Goal: Task Accomplishment & Management: Manage account settings

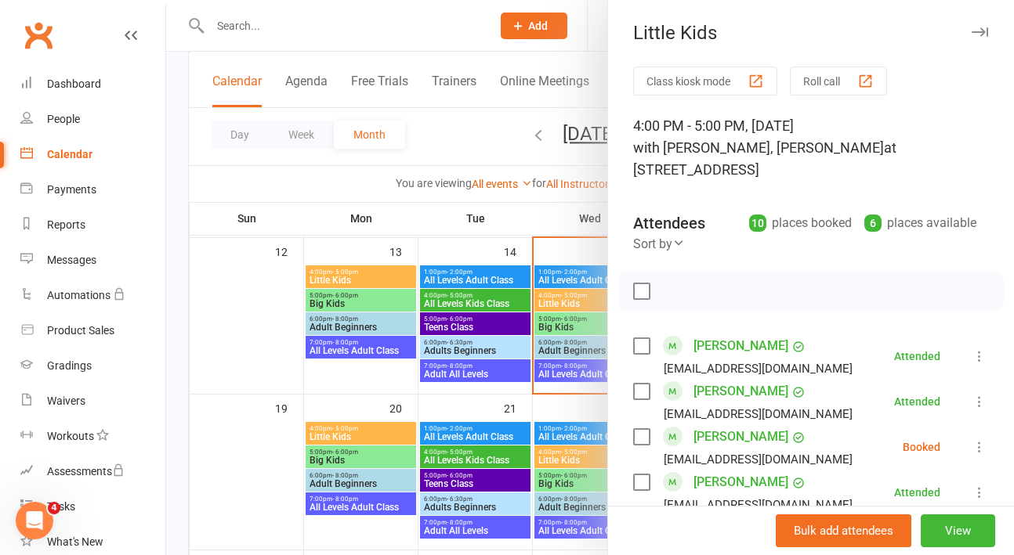
scroll to position [370, 0]
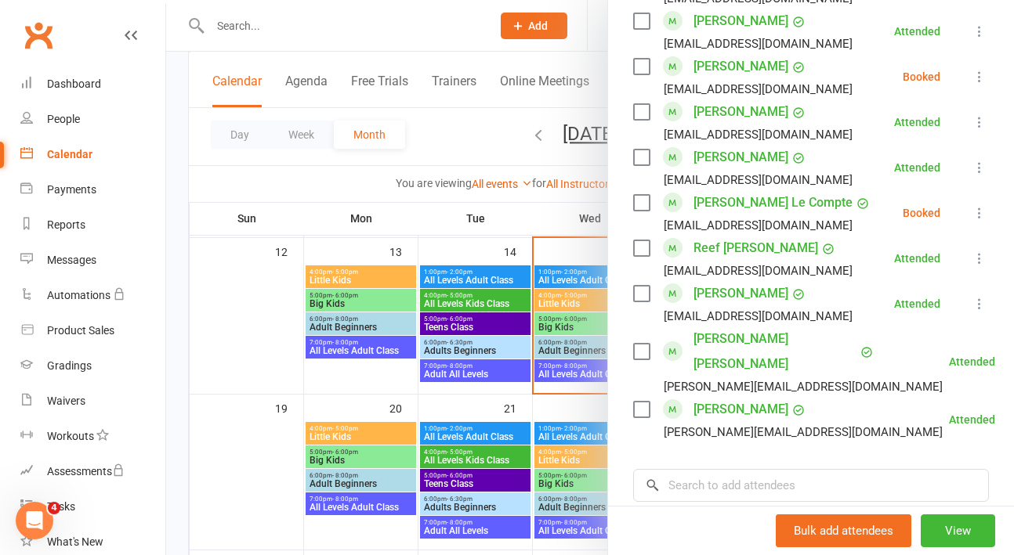
click at [223, 17] on div at bounding box center [589, 277] width 847 height 555
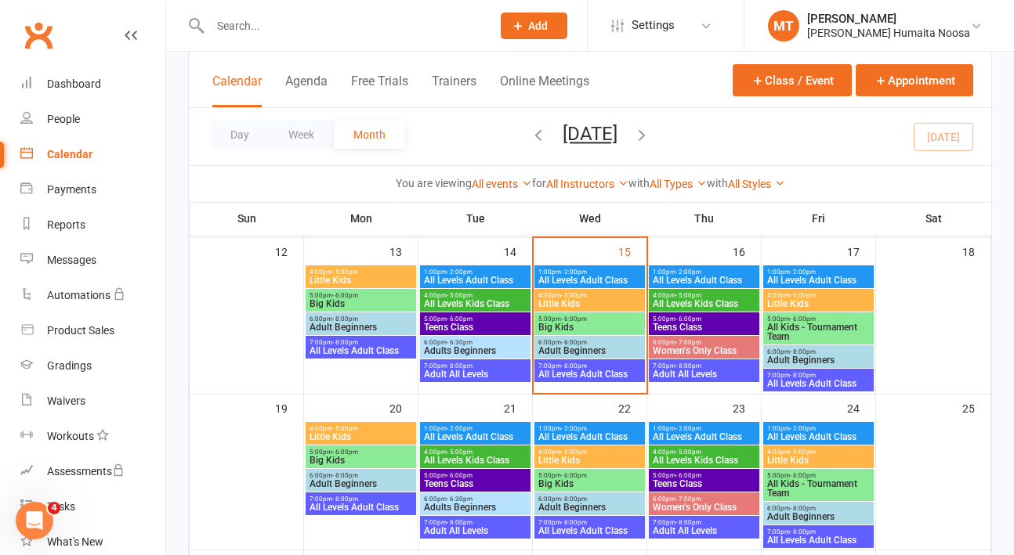
click at [223, 29] on div at bounding box center [589, 277] width 847 height 555
click at [223, 29] on input "text" at bounding box center [342, 26] width 275 height 22
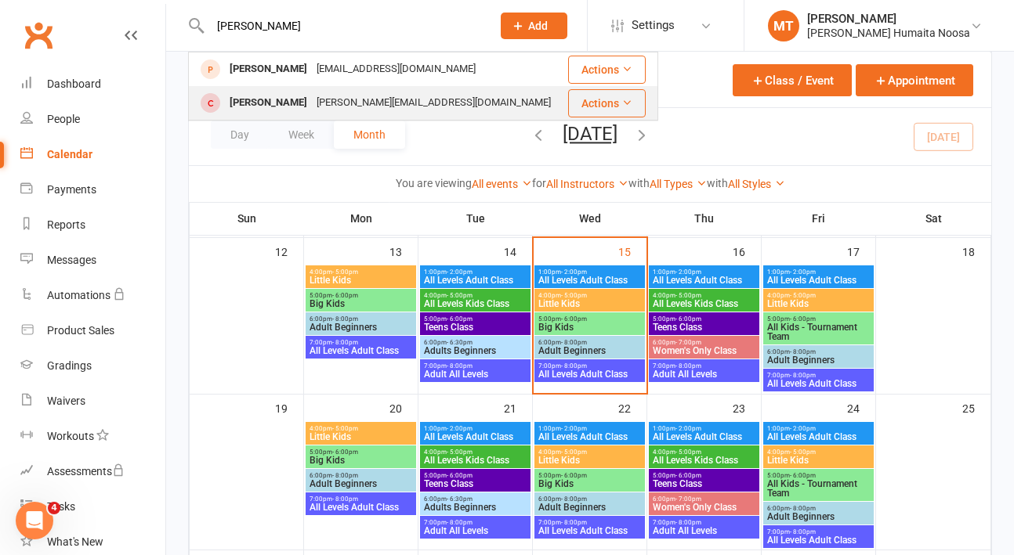
type input "[PERSON_NAME]"
click at [258, 96] on div "[PERSON_NAME]" at bounding box center [268, 103] width 87 height 23
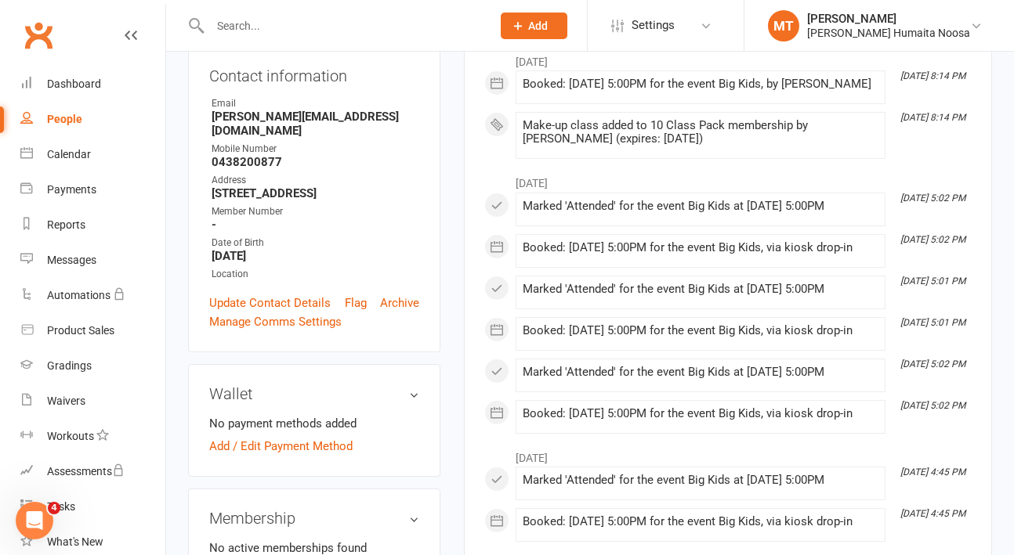
scroll to position [270, 0]
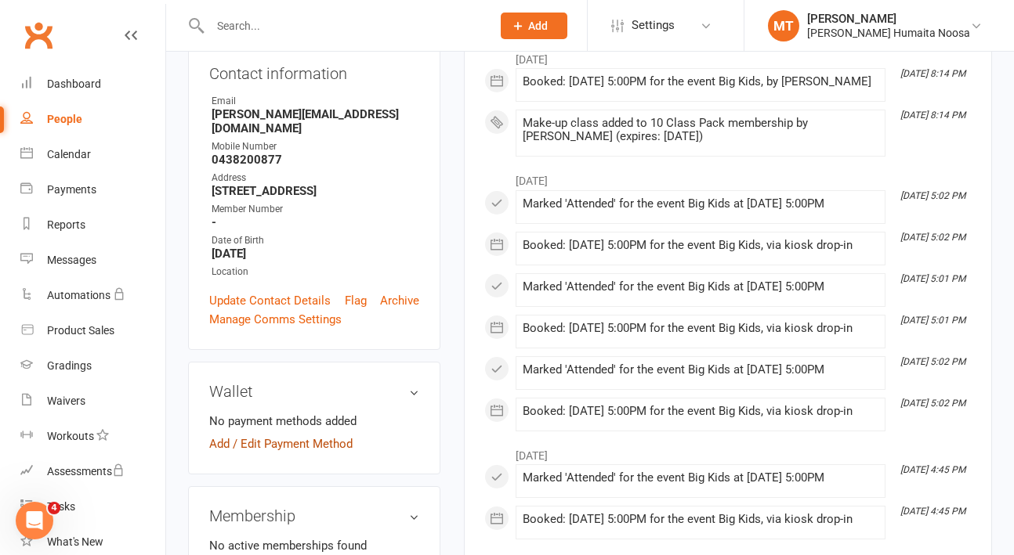
click at [218, 435] on link "Add / Edit Payment Method" at bounding box center [280, 444] width 143 height 19
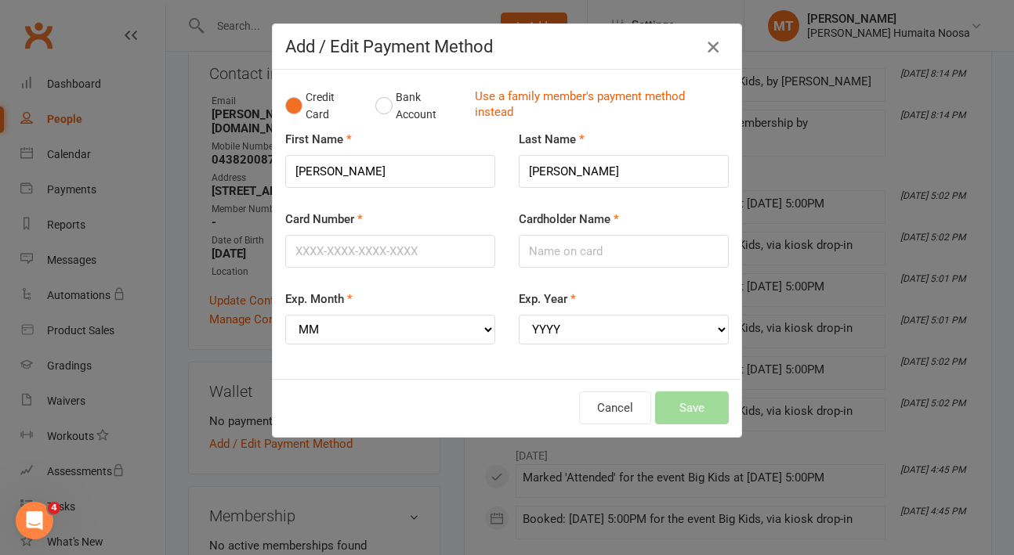
click at [711, 41] on icon "button" at bounding box center [712, 47] width 19 height 19
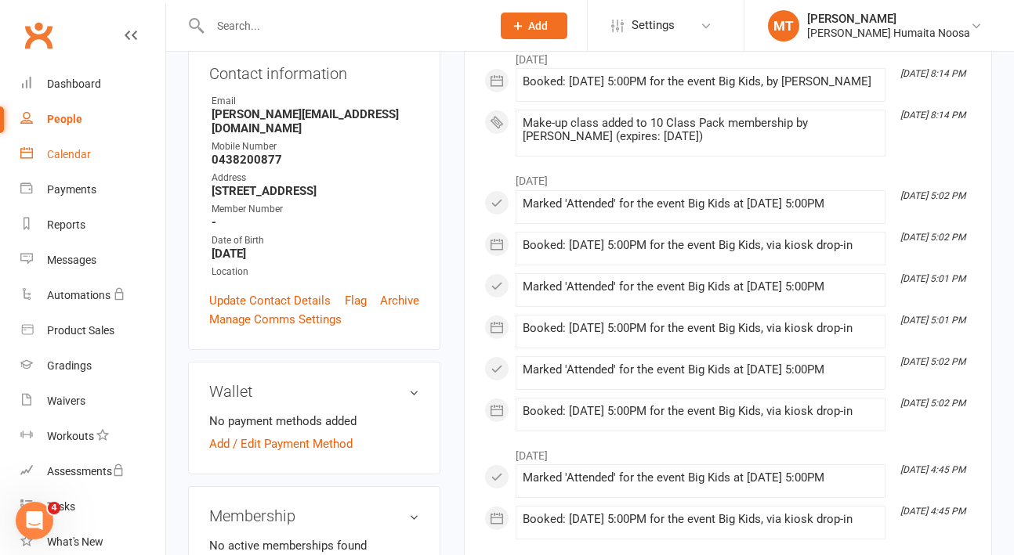
click at [73, 137] on link "Calendar" at bounding box center [92, 154] width 145 height 35
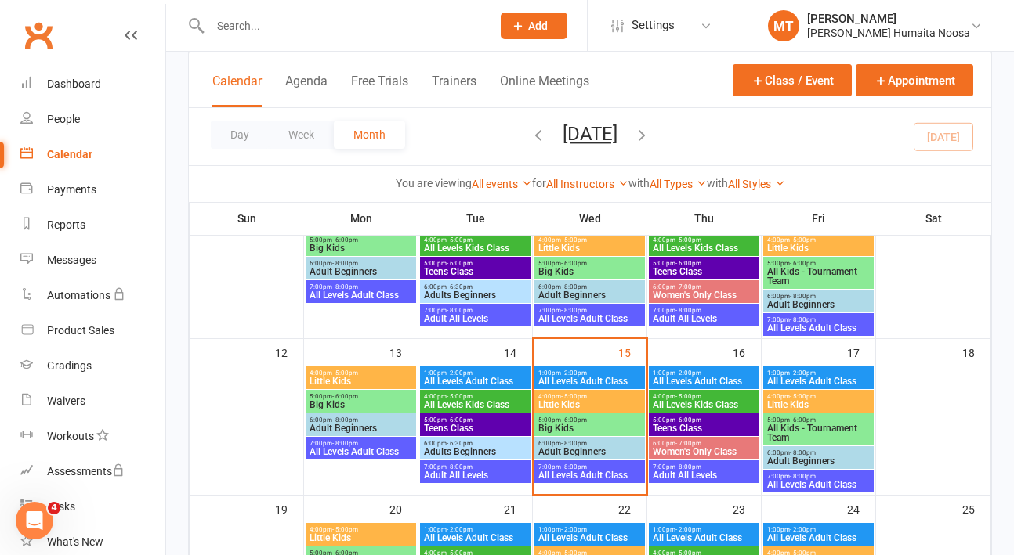
scroll to position [257, 0]
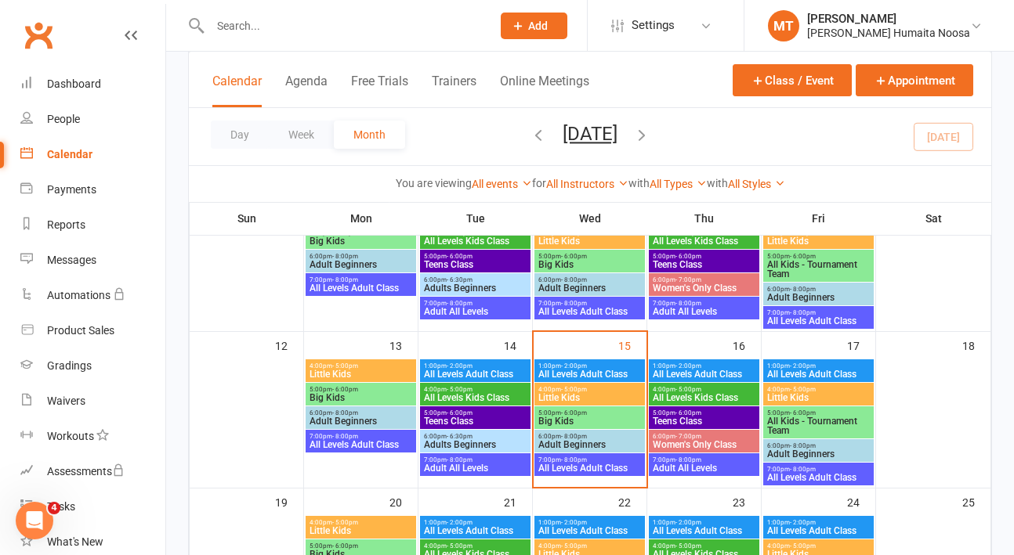
click at [581, 415] on span "- 6:00pm" at bounding box center [574, 413] width 26 height 7
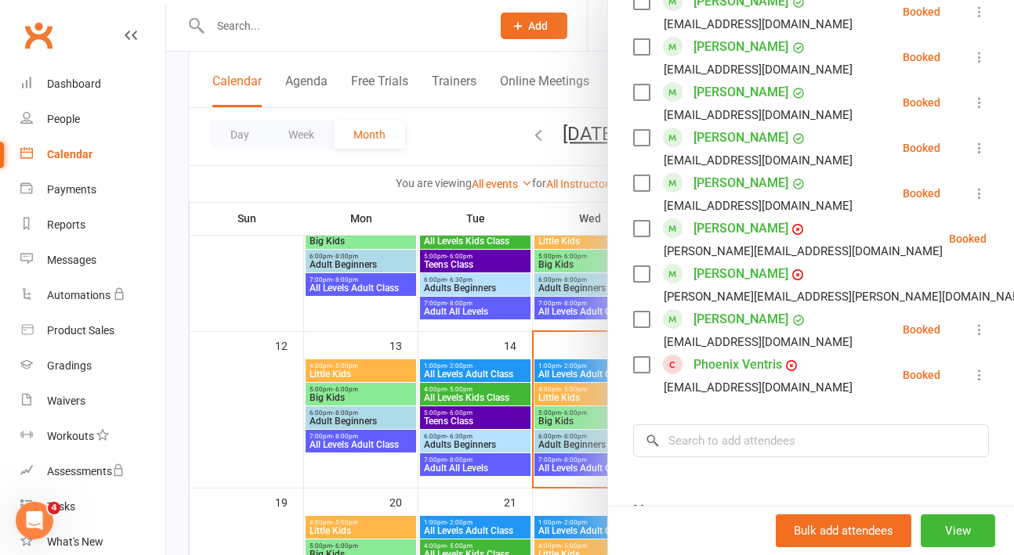
scroll to position [577, 0]
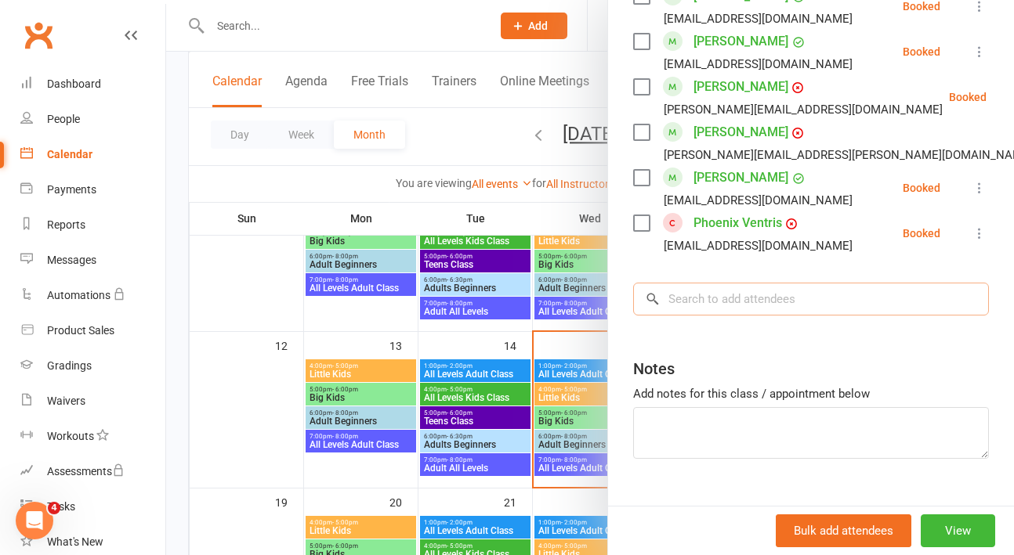
click at [761, 308] on input "search" at bounding box center [811, 299] width 356 height 33
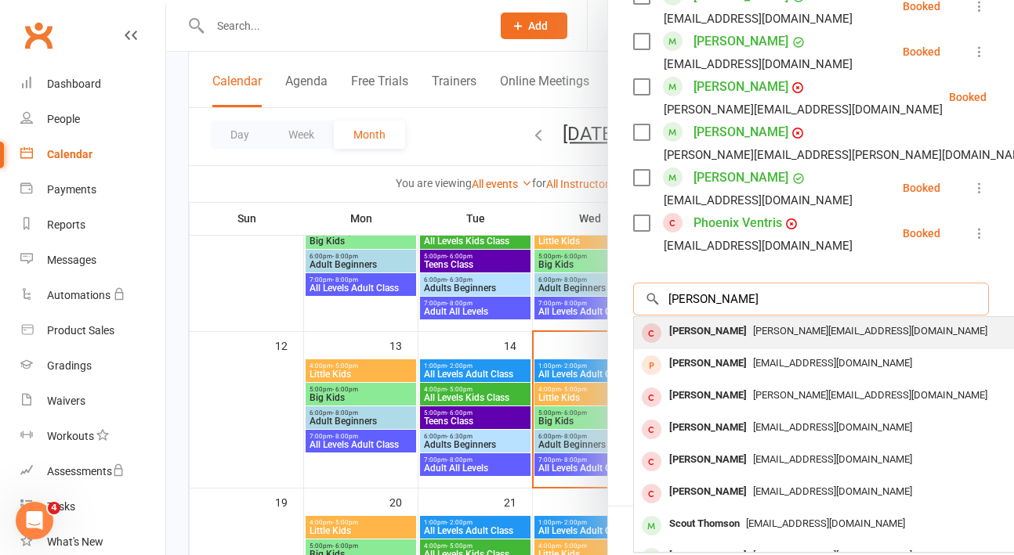
type input "[PERSON_NAME]"
click at [733, 324] on div "[PERSON_NAME]" at bounding box center [708, 331] width 90 height 23
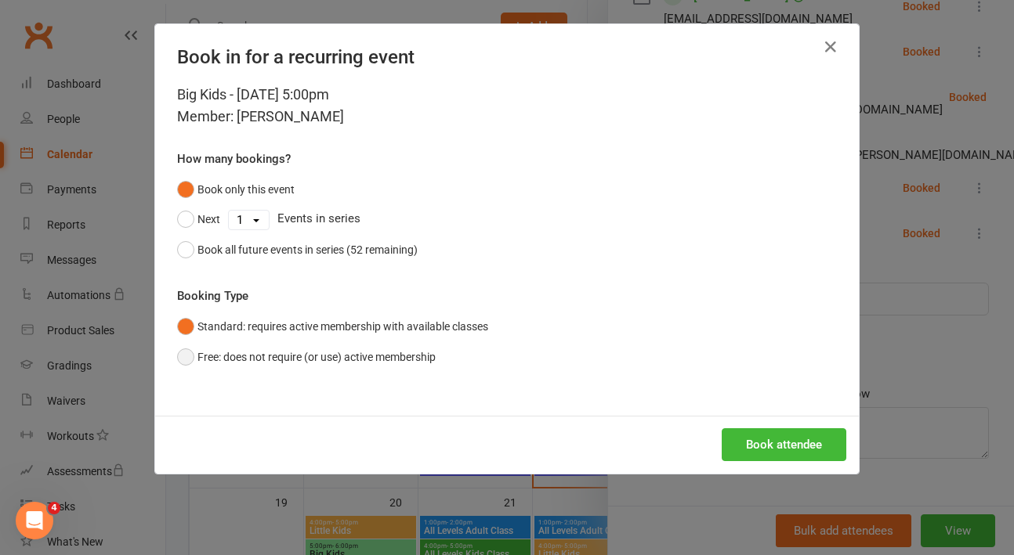
click at [224, 364] on button "Free: does not require (or use) active membership" at bounding box center [306, 357] width 258 height 30
click at [779, 438] on button "Book attendee" at bounding box center [783, 444] width 125 height 33
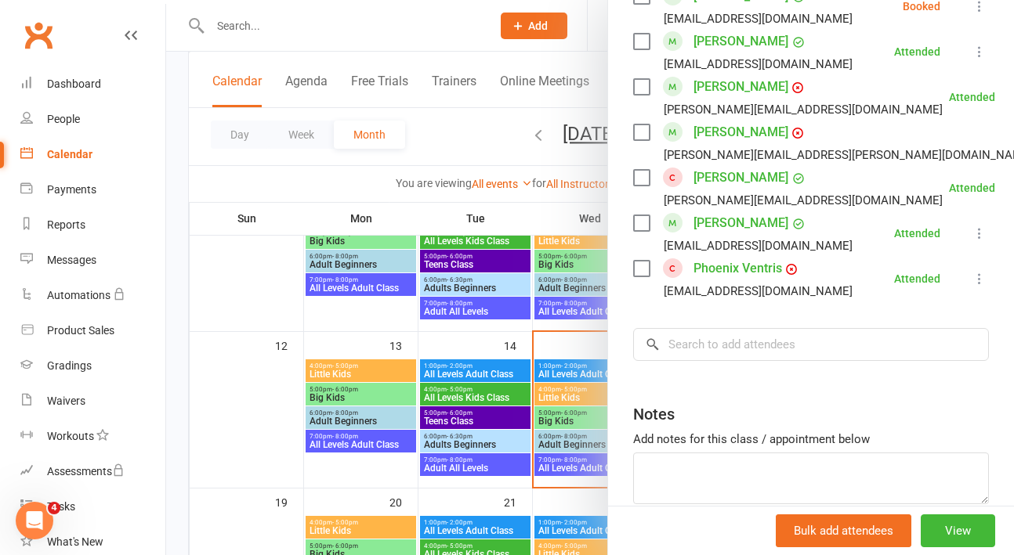
click at [247, 5] on div at bounding box center [589, 277] width 847 height 555
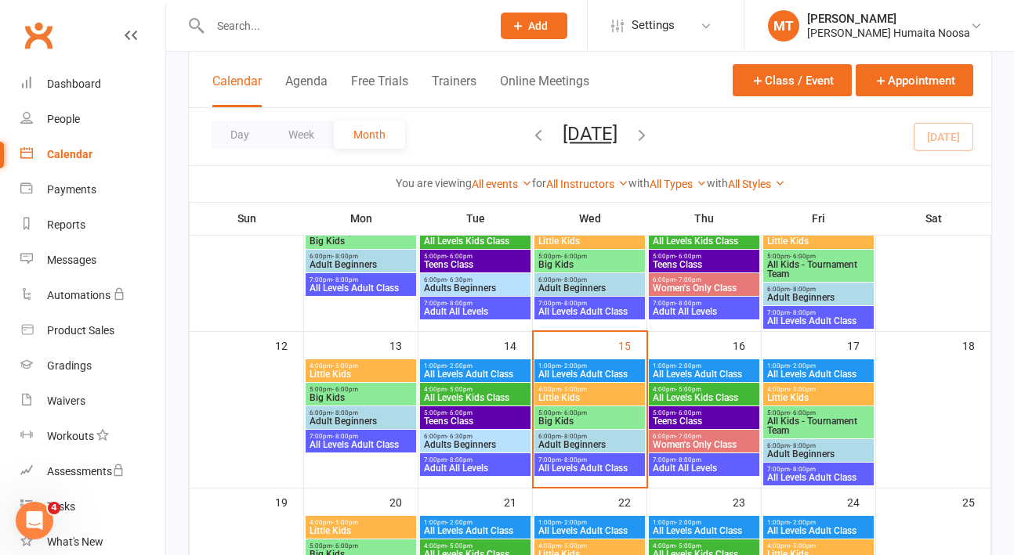
click at [250, 27] on input "text" at bounding box center [342, 26] width 275 height 22
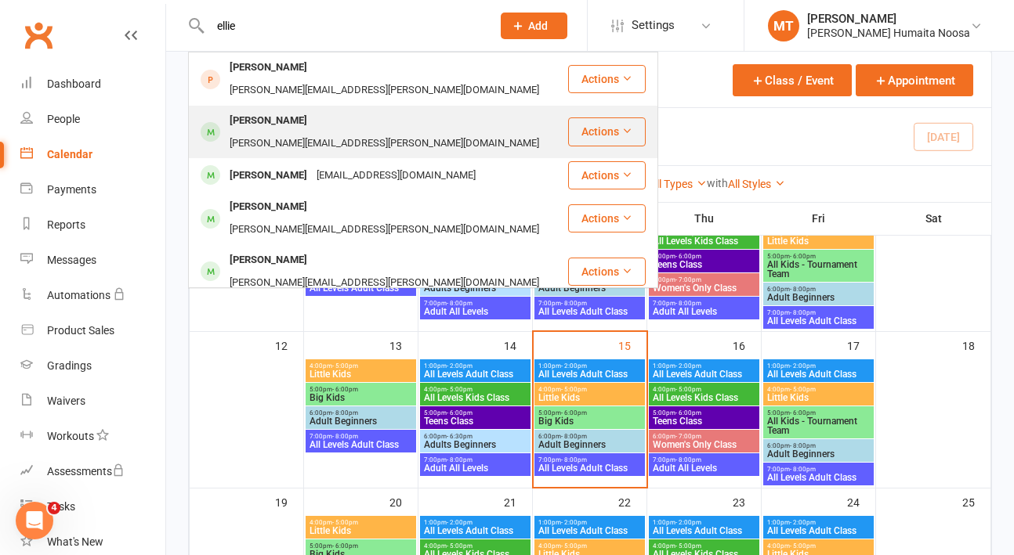
type input "ellie"
click at [291, 110] on div "[PERSON_NAME]" at bounding box center [268, 121] width 87 height 23
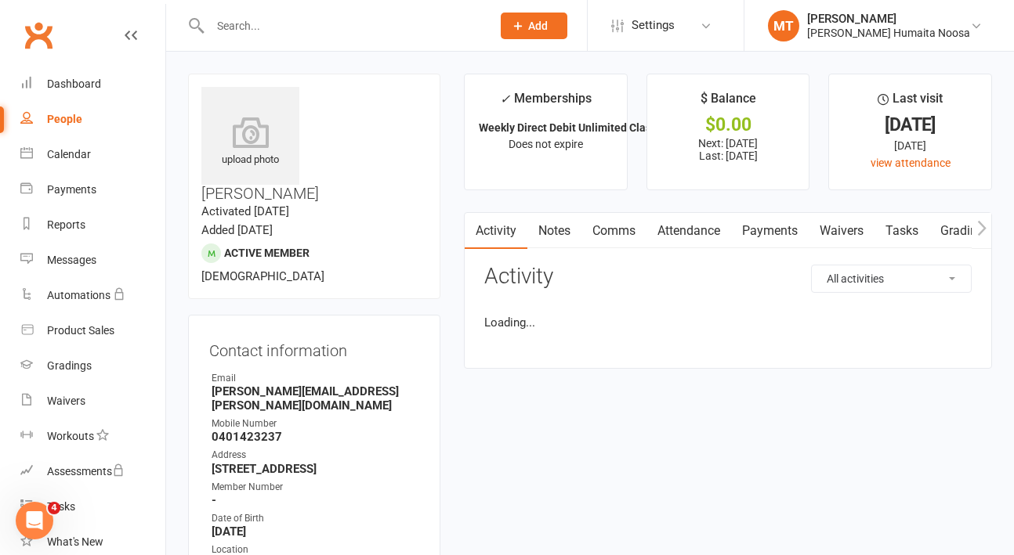
click at [773, 228] on link "Payments" at bounding box center [770, 231] width 78 height 36
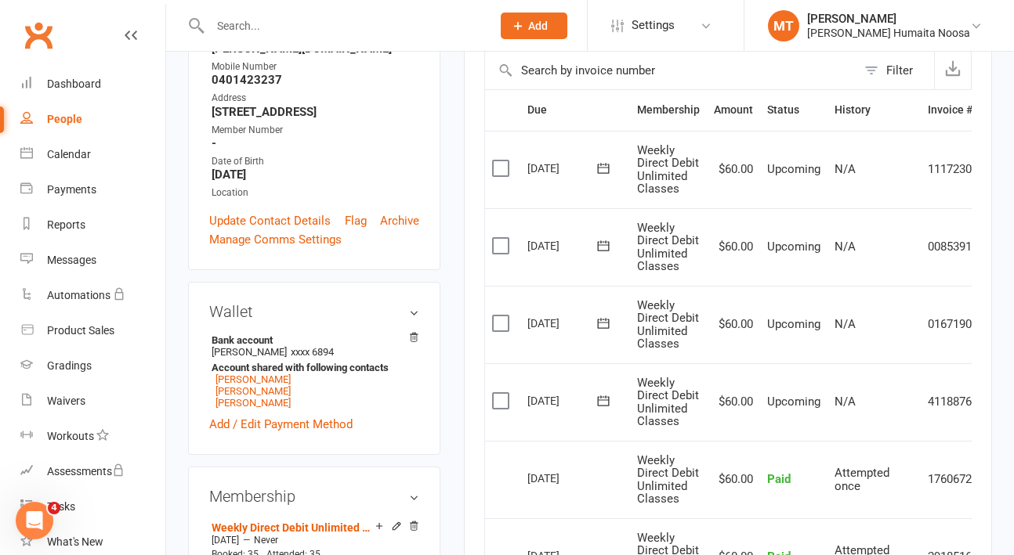
scroll to position [396, 0]
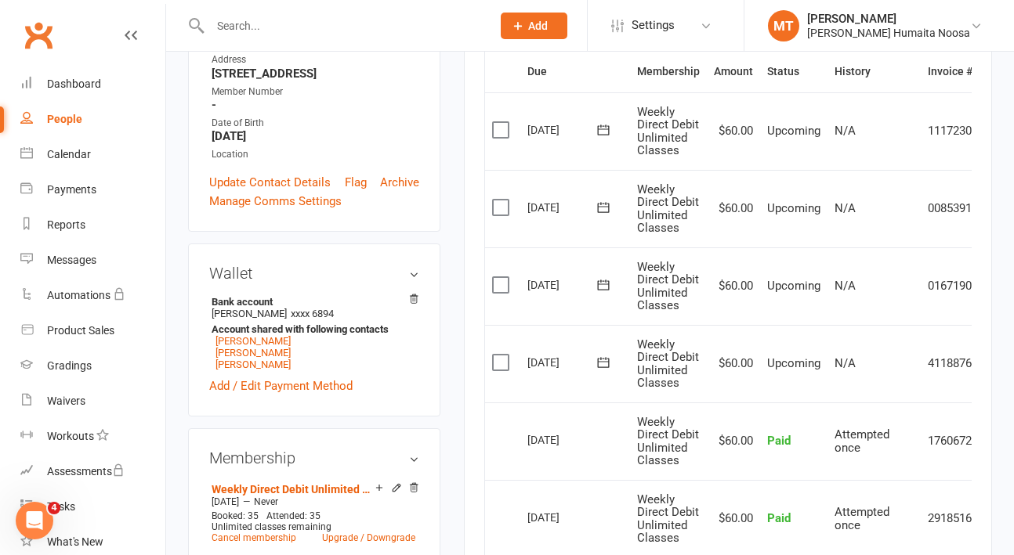
click at [507, 365] on label at bounding box center [502, 363] width 21 height 16
click at [502, 355] on input "checkbox" at bounding box center [497, 355] width 10 height 0
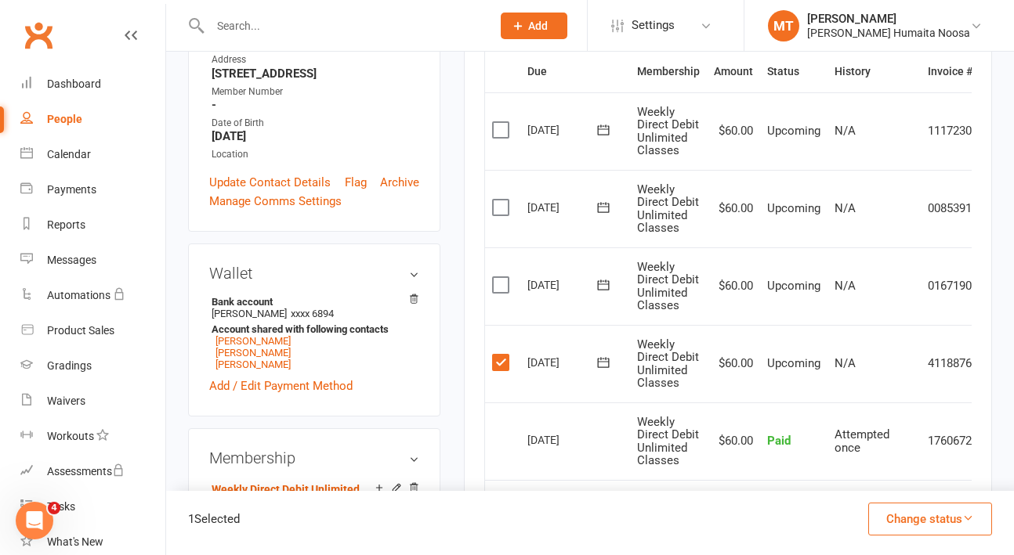
click at [897, 519] on button "Change status" at bounding box center [930, 519] width 124 height 33
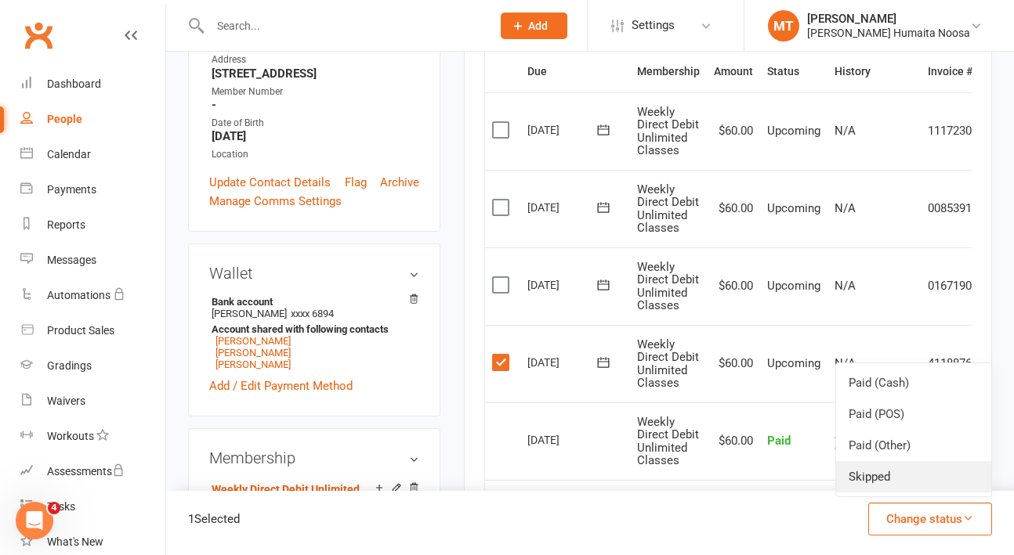
click at [876, 484] on link "Skipped" at bounding box center [913, 476] width 155 height 31
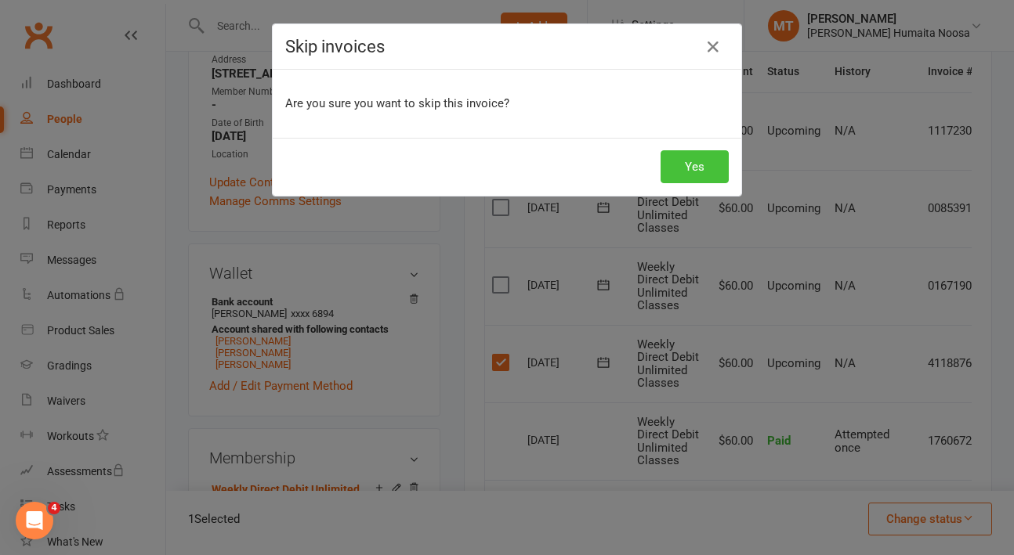
click at [706, 168] on button "Yes" at bounding box center [694, 166] width 68 height 33
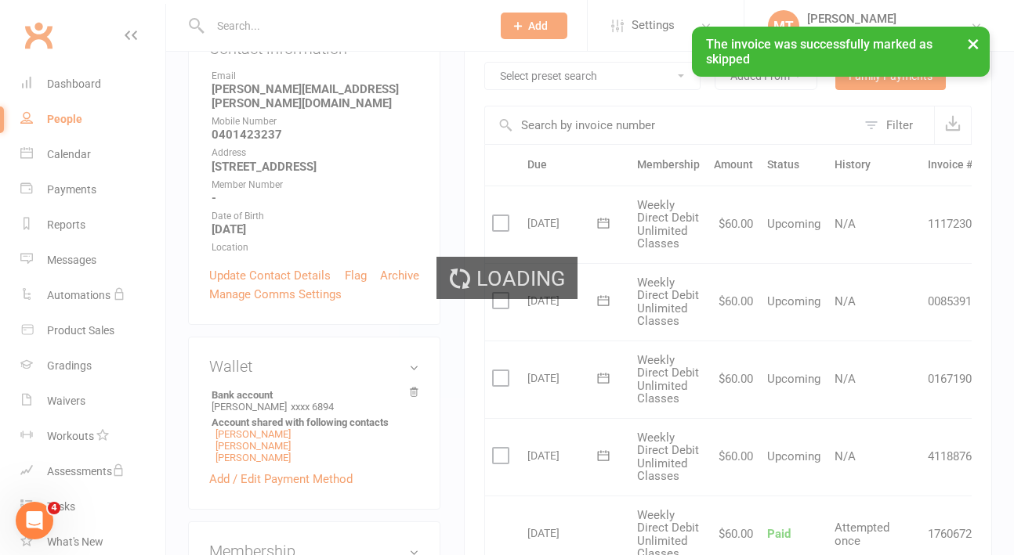
scroll to position [243, 0]
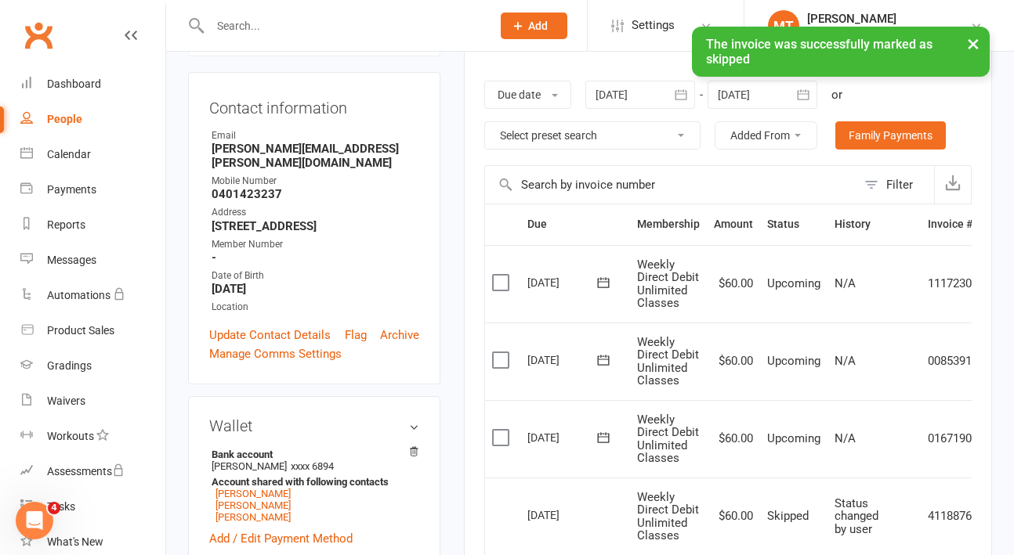
click at [309, 27] on div "× The invoice was successfully marked as skipped" at bounding box center [496, 27] width 993 height 0
click at [247, 20] on input "text" at bounding box center [342, 26] width 275 height 22
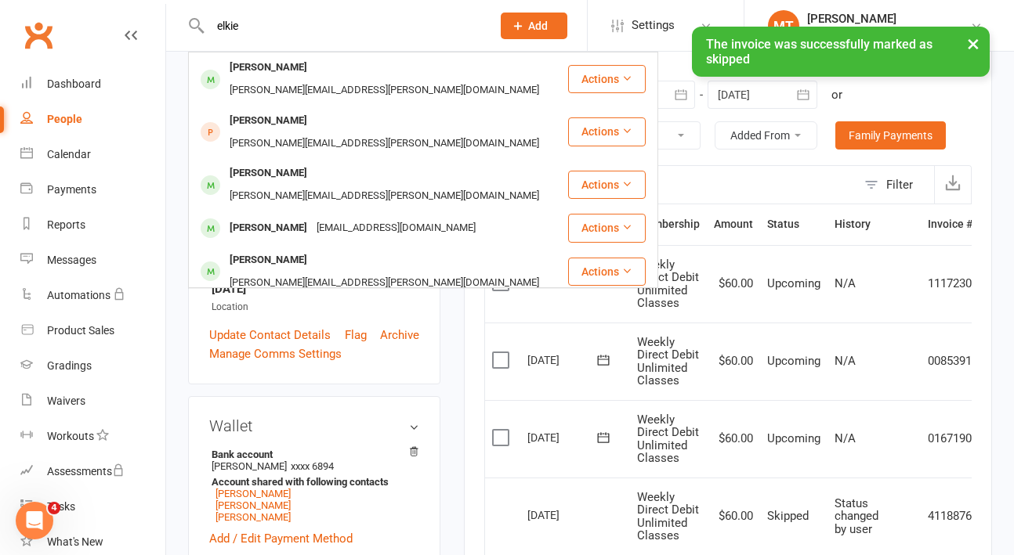
type input "elkie"
click at [262, 27] on div "× The invoice was successfully marked as skipped" at bounding box center [496, 27] width 993 height 0
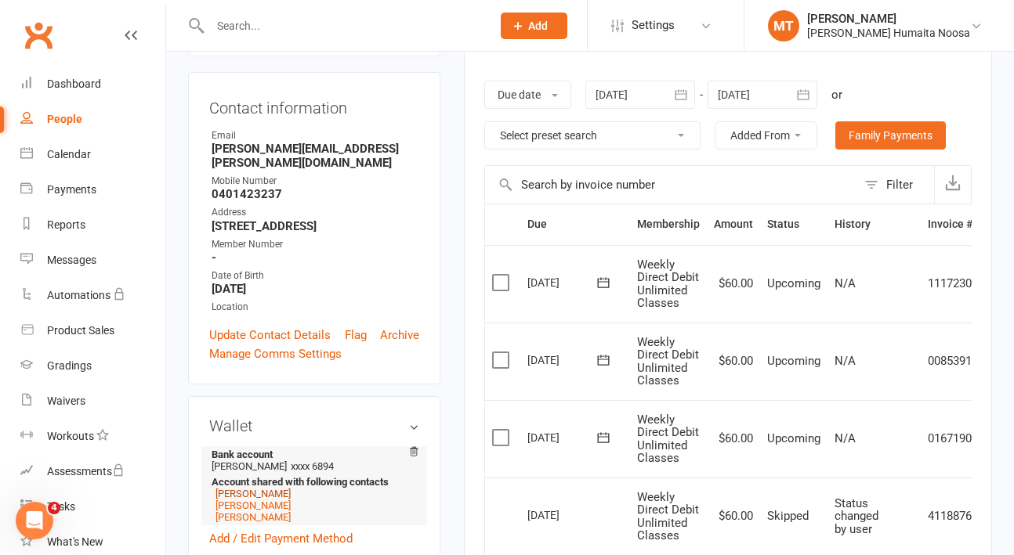
click at [234, 488] on link "[PERSON_NAME]" at bounding box center [252, 494] width 75 height 12
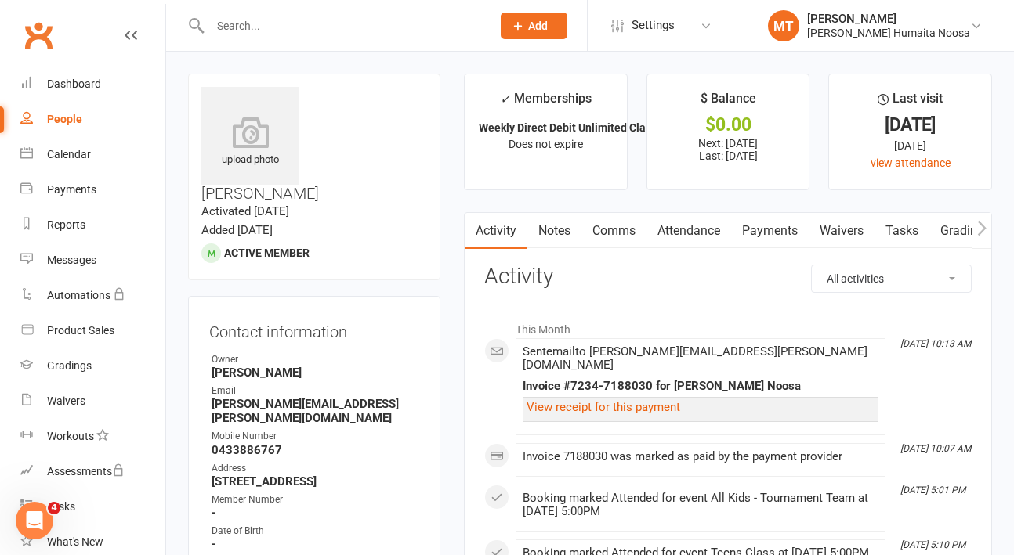
click at [772, 218] on link "Payments" at bounding box center [770, 231] width 78 height 36
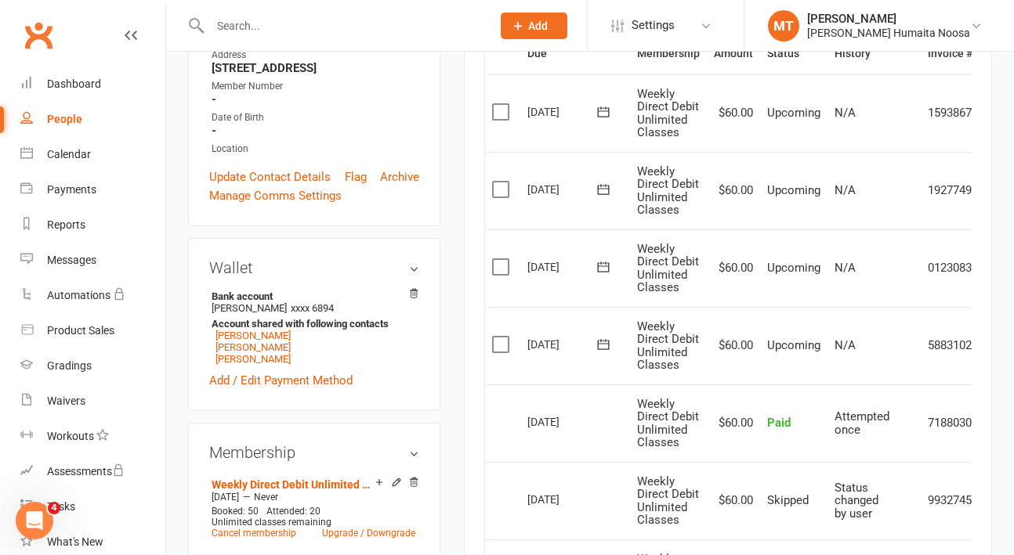
scroll to position [414, 0]
click at [497, 348] on label at bounding box center [502, 344] width 21 height 16
click at [497, 336] on input "checkbox" at bounding box center [497, 336] width 10 height 0
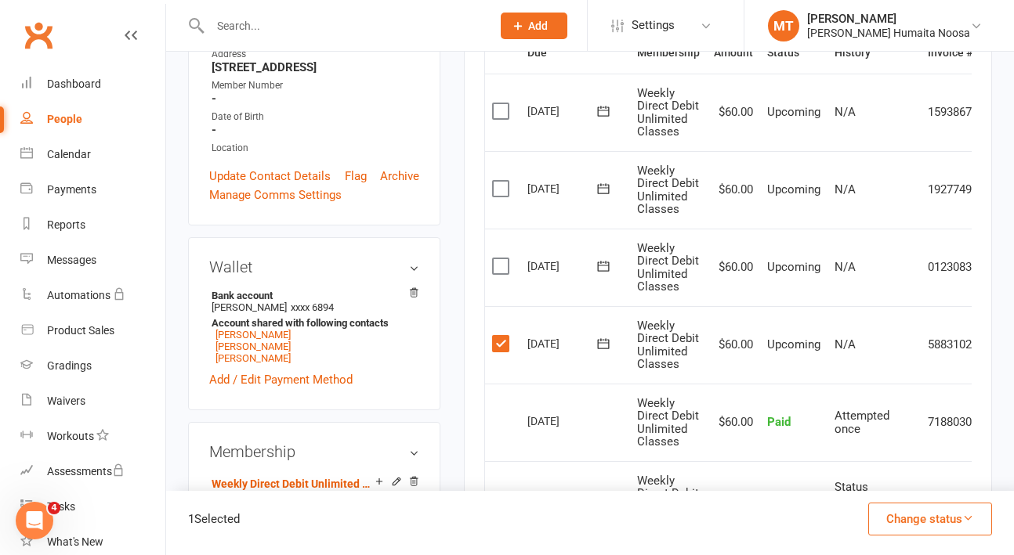
click at [886, 526] on button "Change status" at bounding box center [930, 519] width 124 height 33
click at [880, 486] on link "Skipped" at bounding box center [913, 476] width 155 height 31
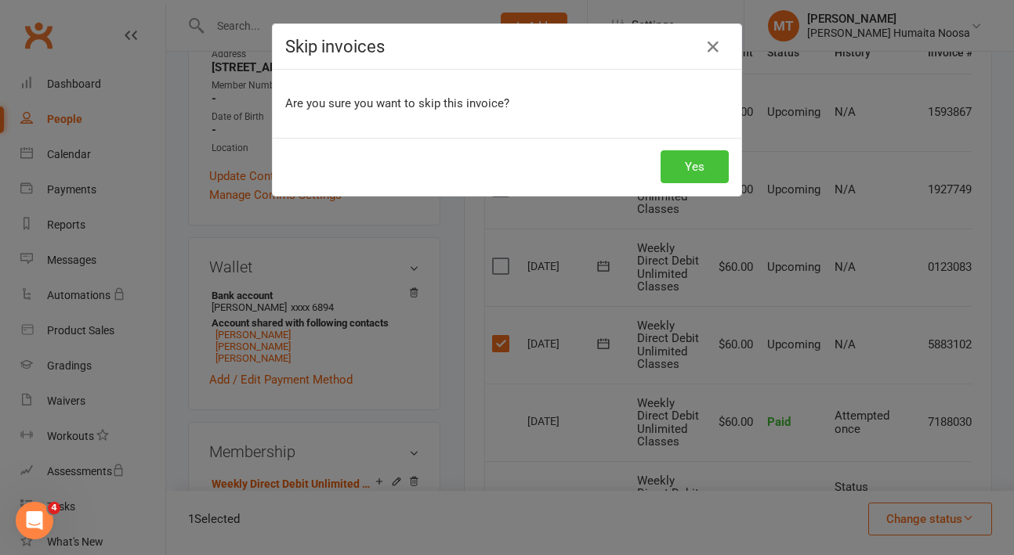
click at [692, 175] on button "Yes" at bounding box center [694, 166] width 68 height 33
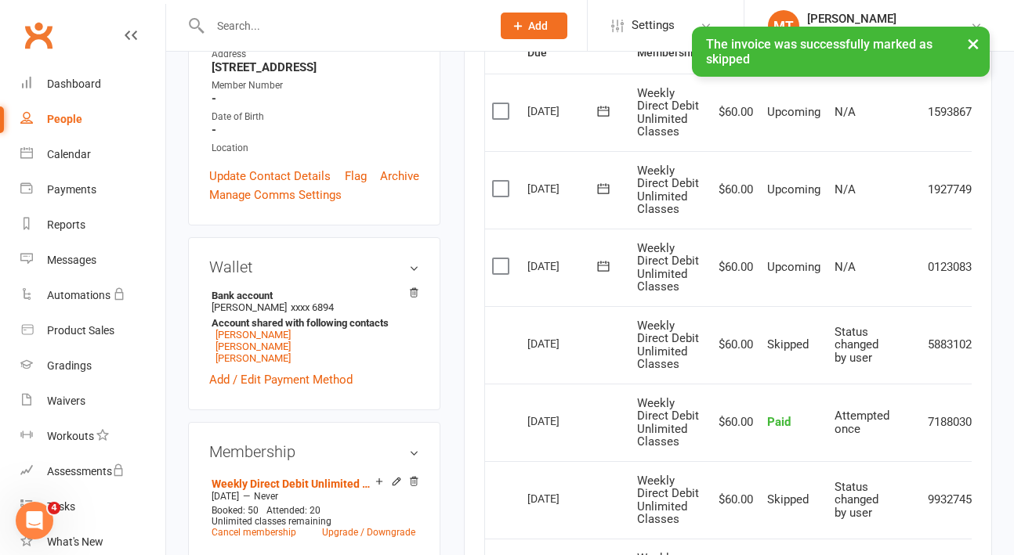
scroll to position [0, 0]
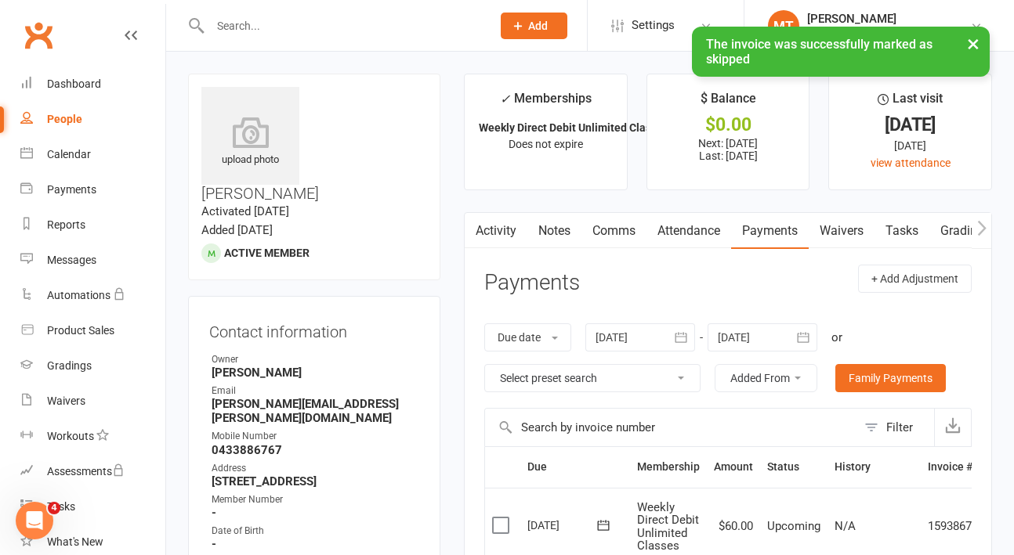
click at [358, 27] on div "× The invoice was successfully marked as skipped" at bounding box center [496, 27] width 993 height 0
click at [331, 23] on input "text" at bounding box center [342, 26] width 275 height 22
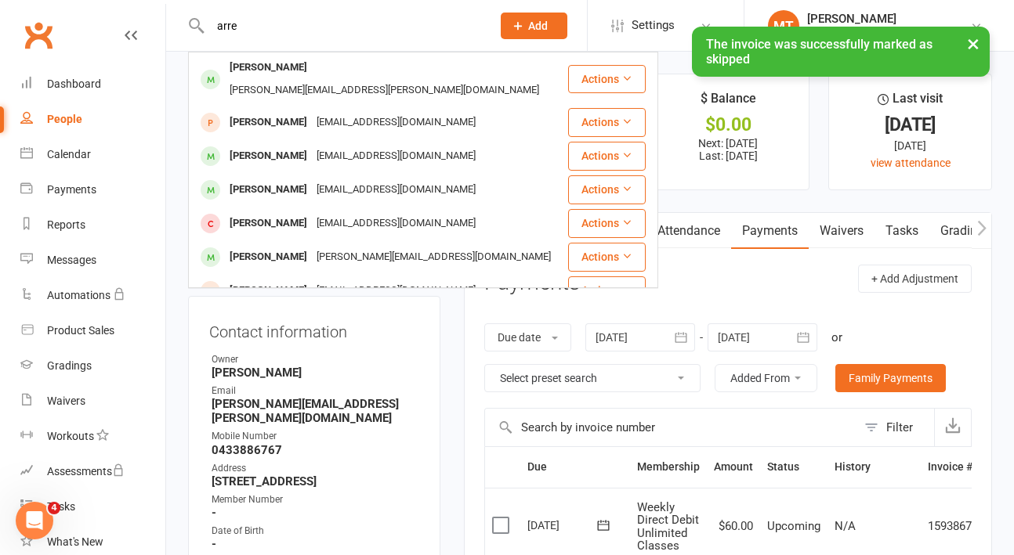
type input "arre"
click at [291, 27] on div "× The invoice was successfully marked as skipped" at bounding box center [496, 27] width 993 height 0
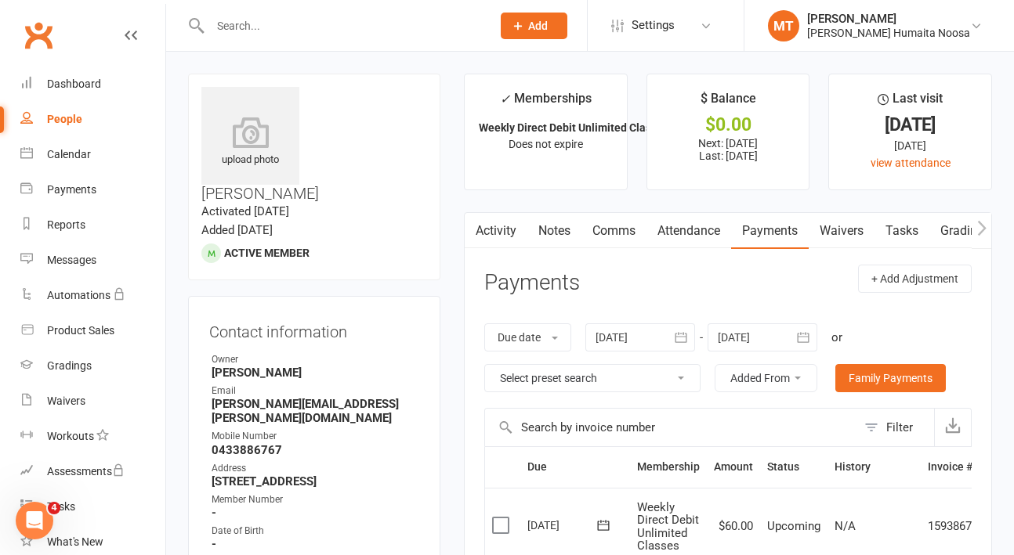
click at [292, 29] on input "text" at bounding box center [342, 26] width 275 height 22
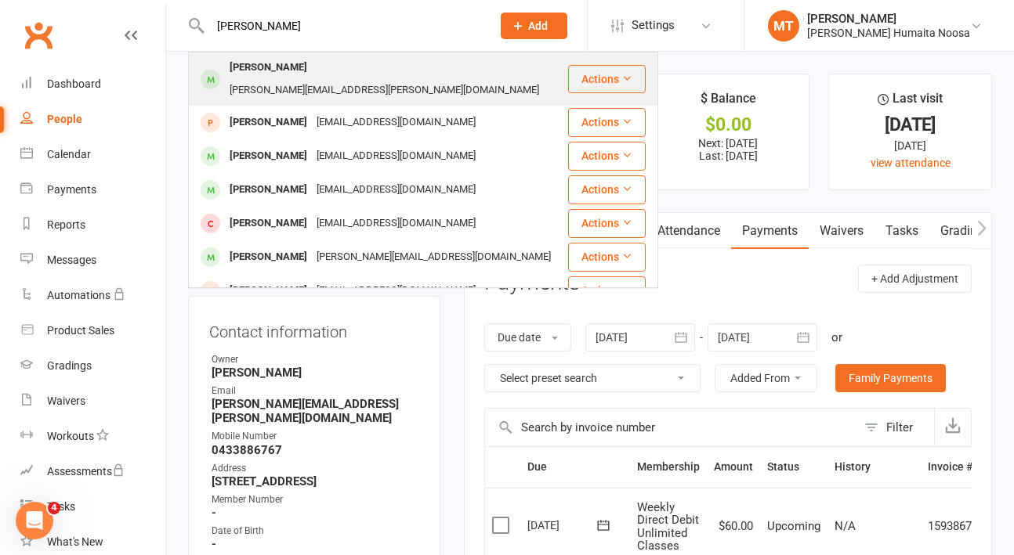
type input "[PERSON_NAME]"
click at [285, 74] on div "[PERSON_NAME]" at bounding box center [268, 67] width 87 height 23
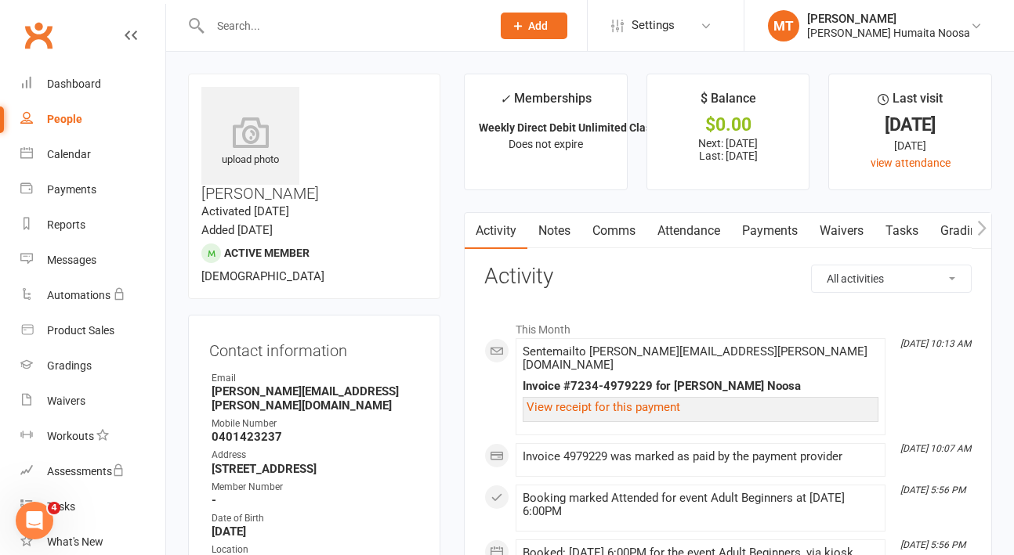
click at [778, 232] on link "Payments" at bounding box center [770, 231] width 78 height 36
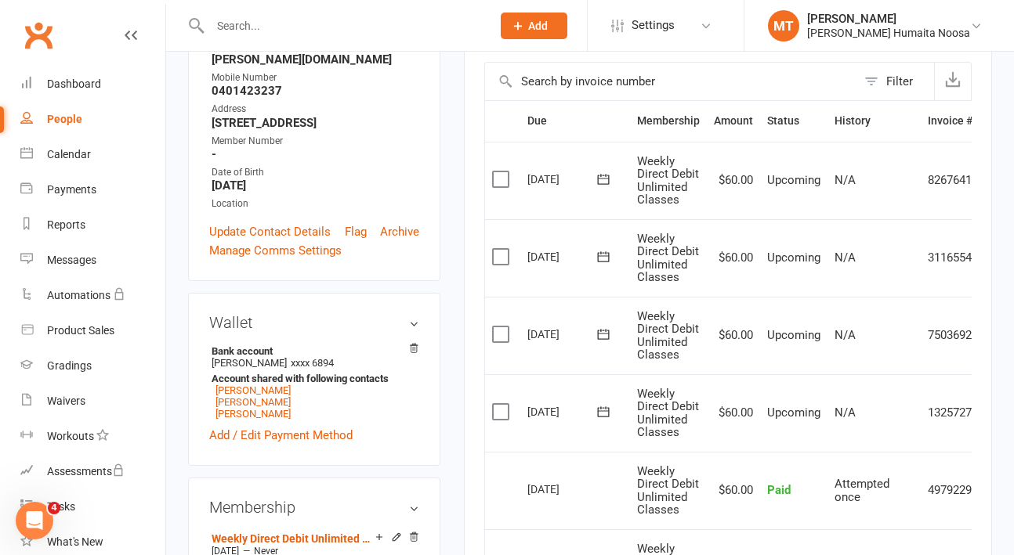
scroll to position [358, 0]
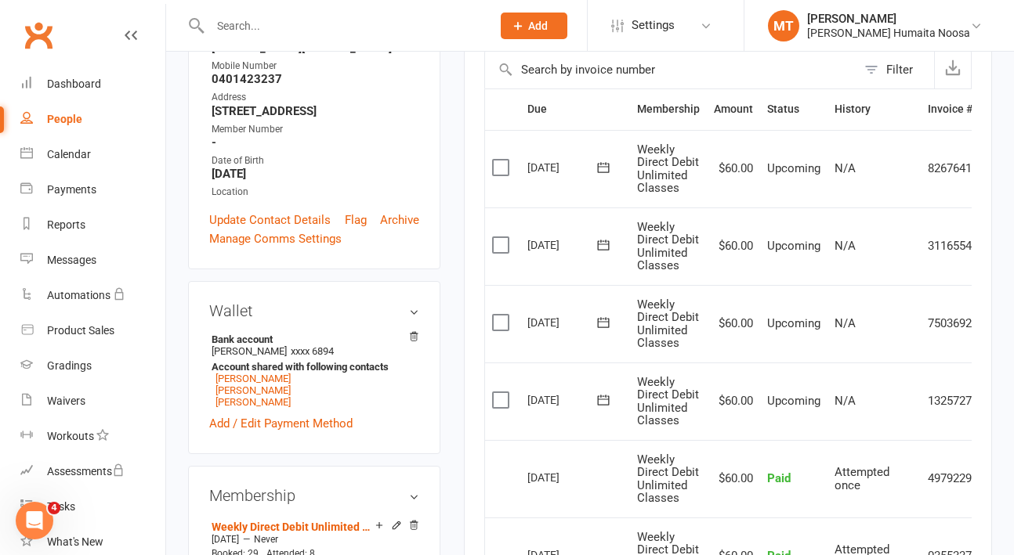
click at [497, 403] on label at bounding box center [502, 400] width 21 height 16
click at [497, 392] on input "checkbox" at bounding box center [497, 392] width 10 height 0
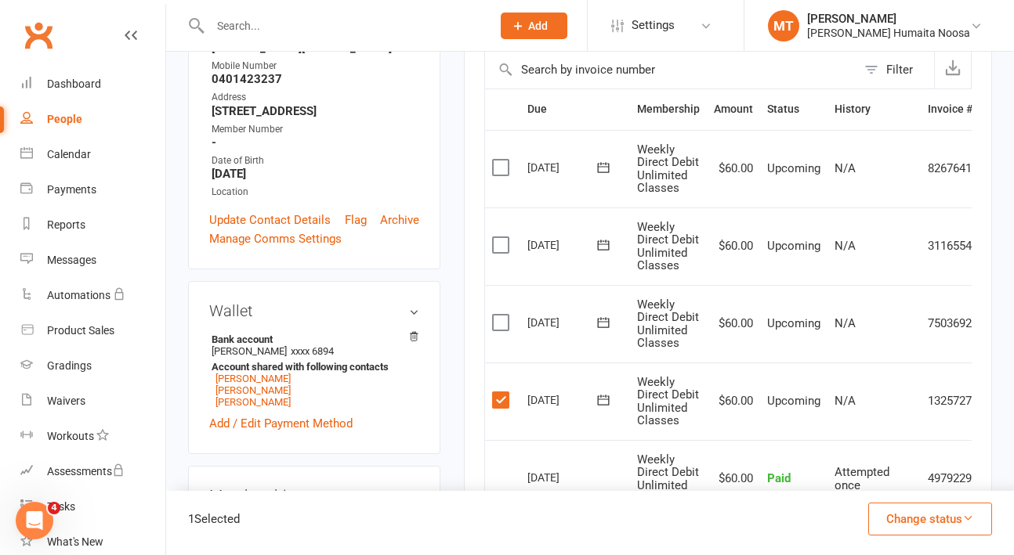
click at [903, 519] on button "Change status" at bounding box center [930, 519] width 124 height 33
click at [883, 482] on link "Skipped" at bounding box center [913, 476] width 155 height 31
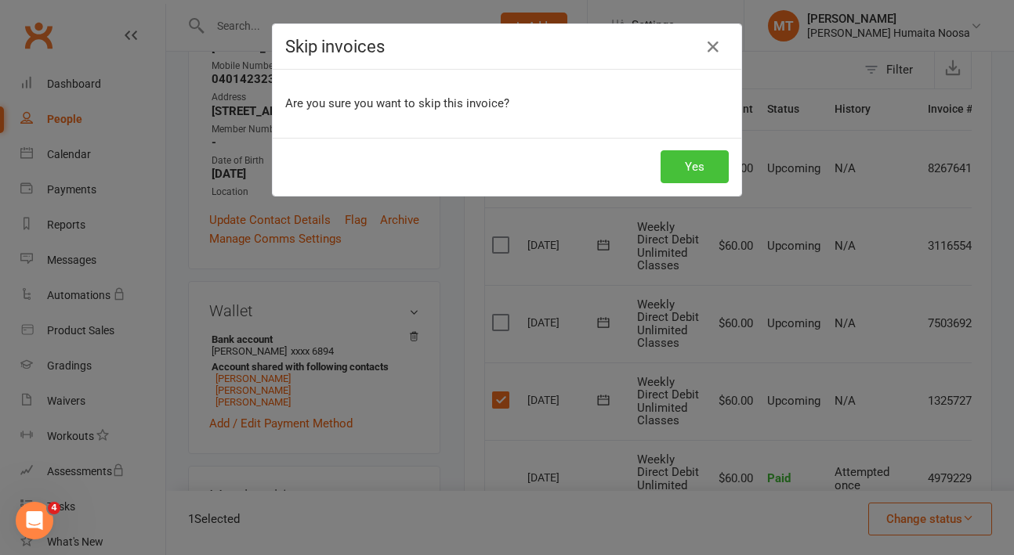
click at [674, 174] on button "Yes" at bounding box center [694, 166] width 68 height 33
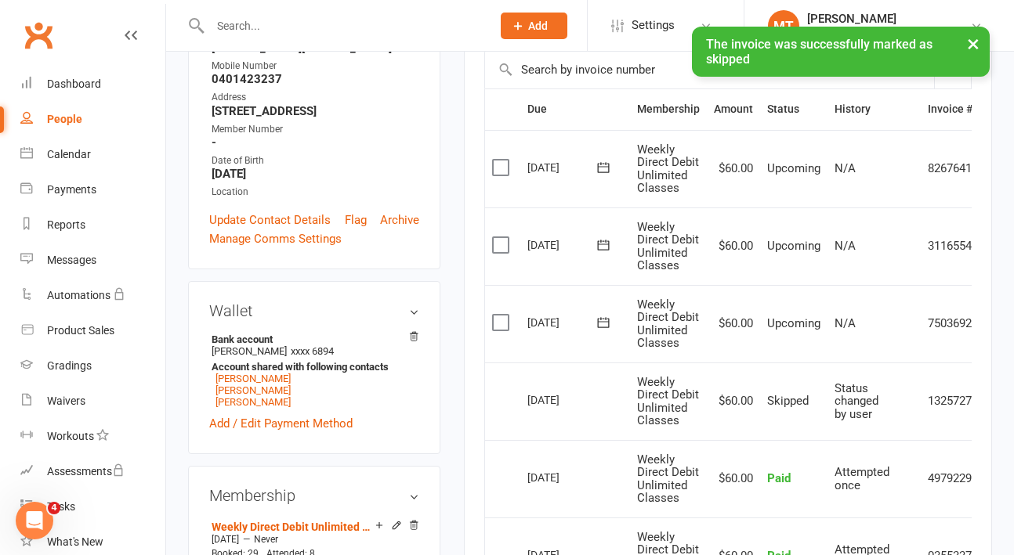
scroll to position [0, 0]
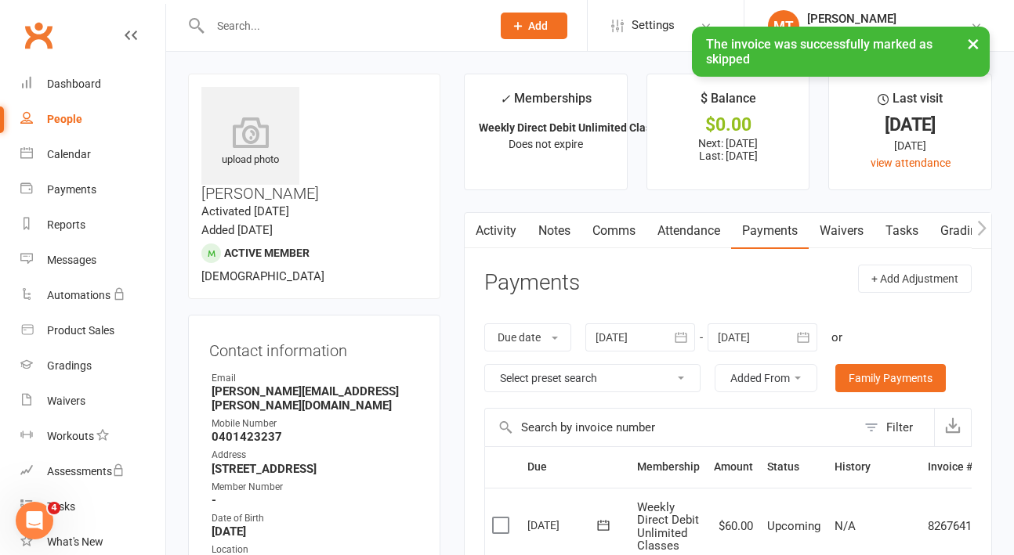
click at [295, 25] on input "text" at bounding box center [342, 26] width 275 height 22
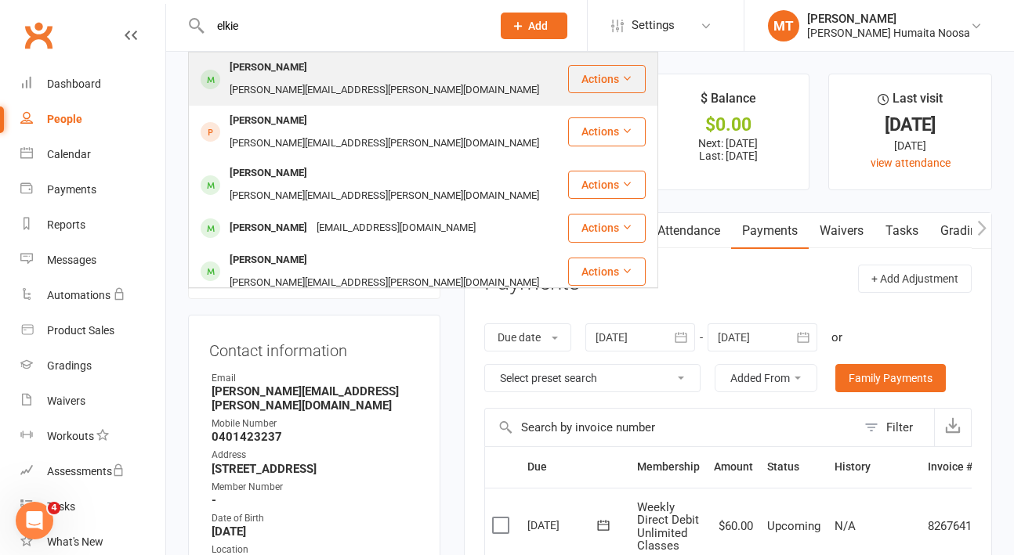
type input "elkie"
click at [267, 72] on div "[PERSON_NAME]" at bounding box center [268, 67] width 87 height 23
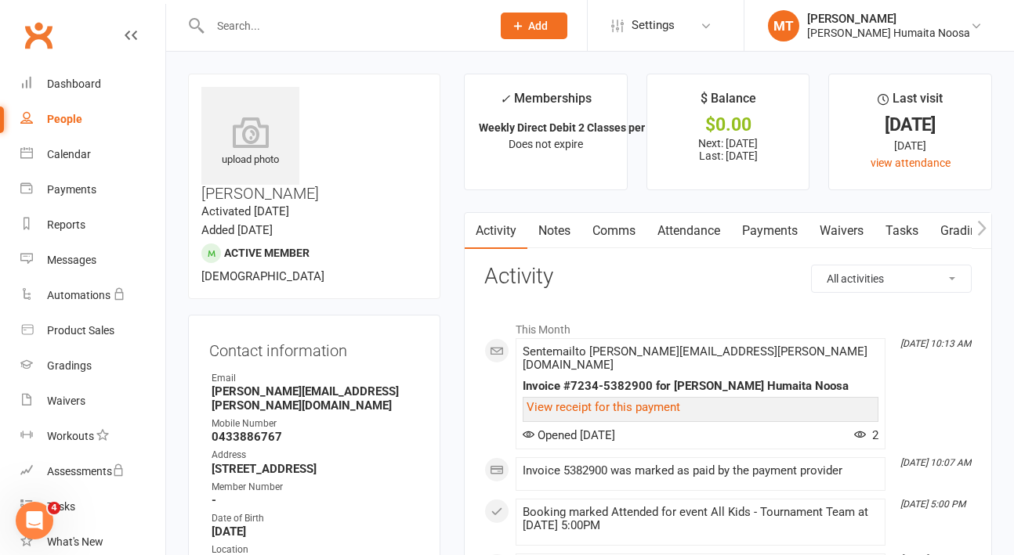
click at [795, 229] on link "Payments" at bounding box center [770, 231] width 78 height 36
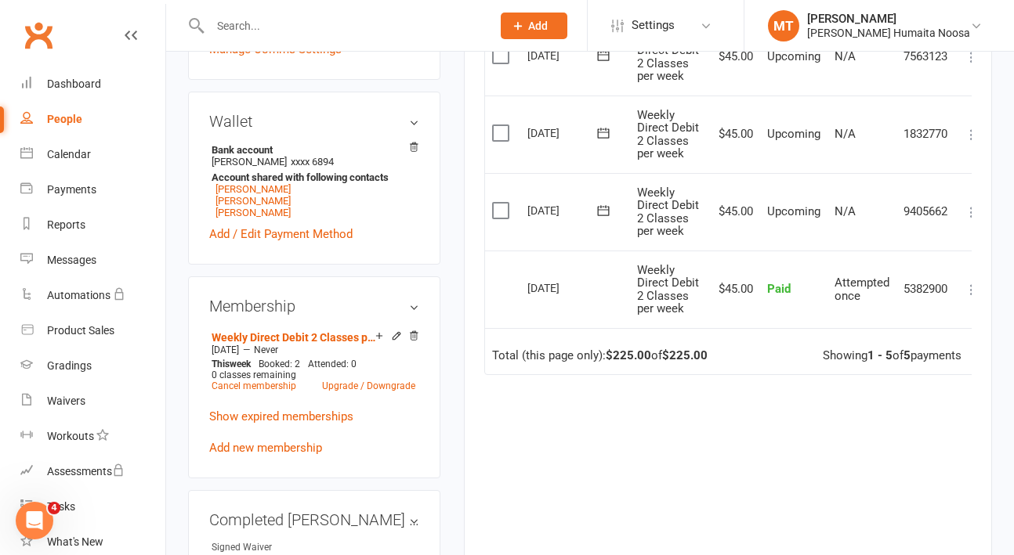
scroll to position [546, 0]
click at [503, 209] on label at bounding box center [502, 212] width 21 height 16
click at [502, 204] on input "checkbox" at bounding box center [497, 204] width 10 height 0
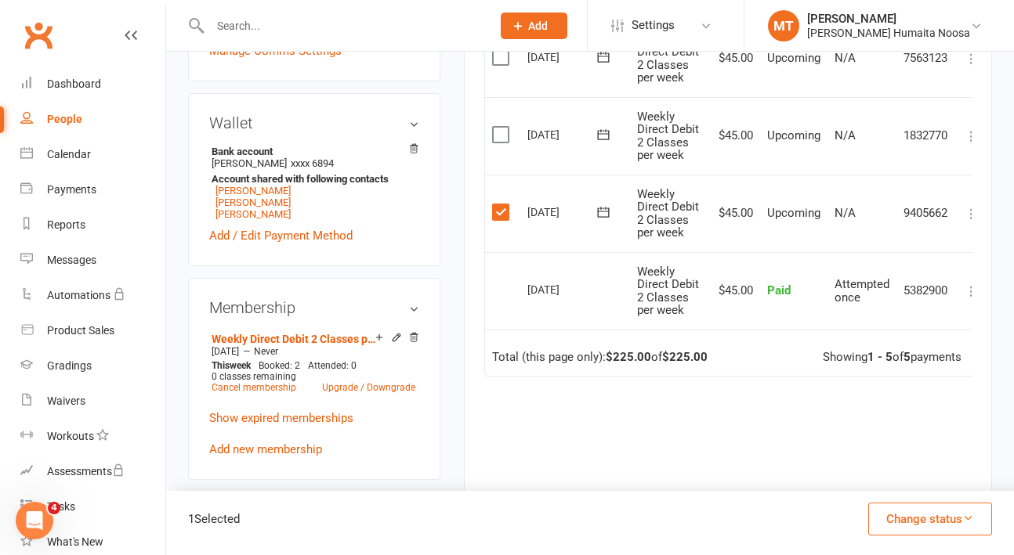
click at [887, 515] on button "Change status" at bounding box center [930, 519] width 124 height 33
click at [863, 477] on link "Skipped" at bounding box center [913, 476] width 155 height 31
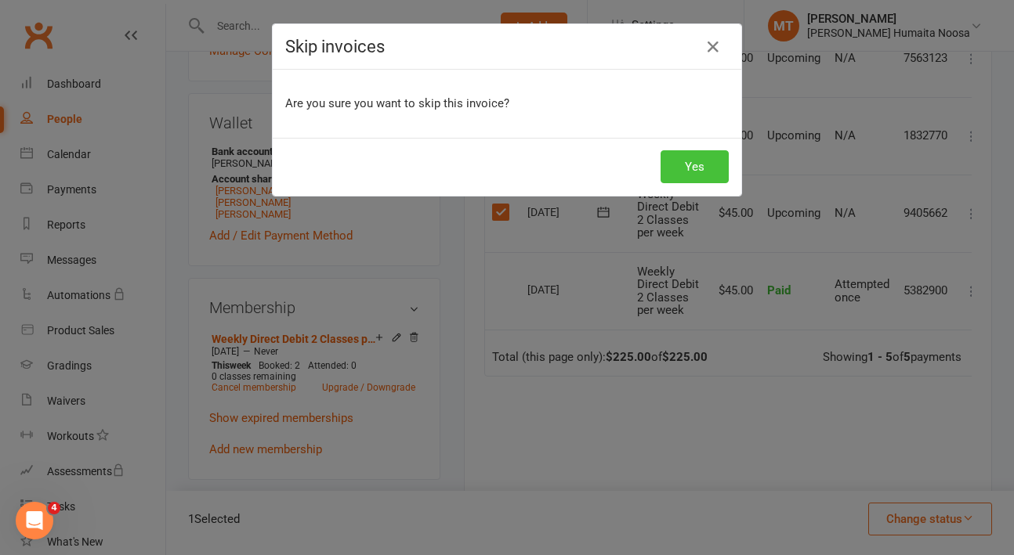
click at [684, 164] on button "Yes" at bounding box center [694, 166] width 68 height 33
